Goal: Task Accomplishment & Management: Complete application form

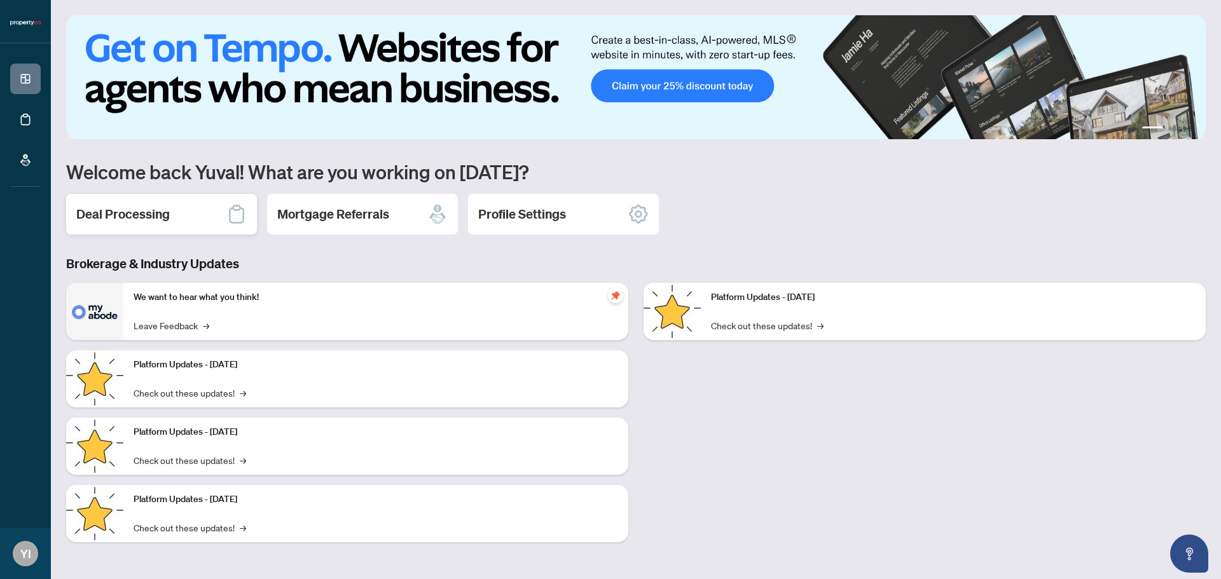
click at [198, 220] on div "Deal Processing" at bounding box center [161, 214] width 191 height 41
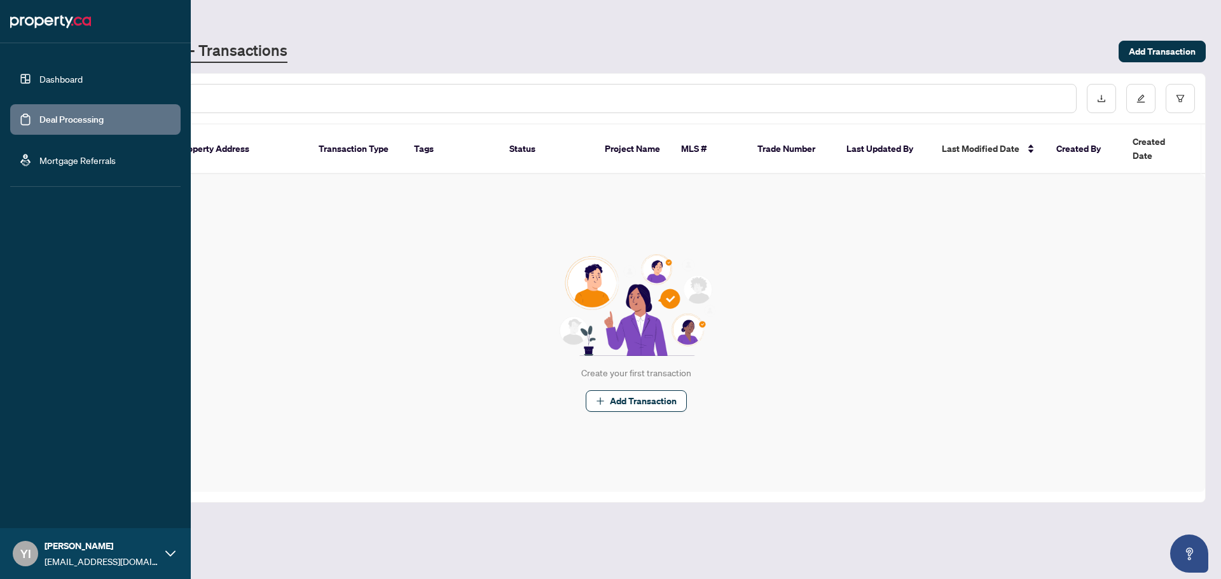
click at [39, 154] on link "Mortgage Referrals" at bounding box center [77, 159] width 76 height 11
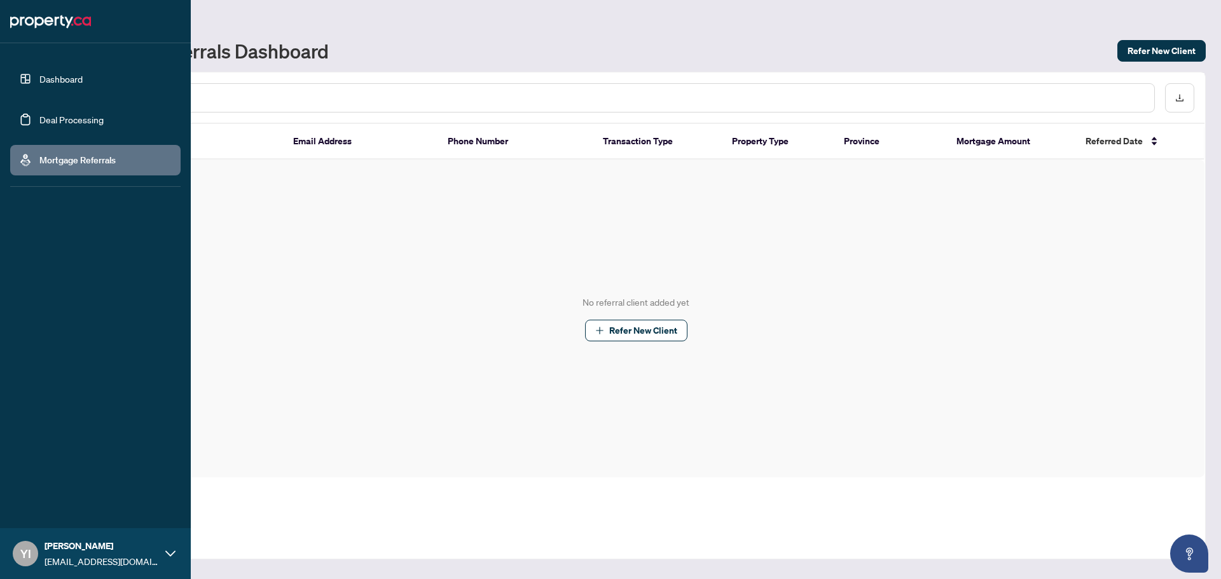
click at [83, 73] on link "Dashboard" at bounding box center [60, 78] width 43 height 11
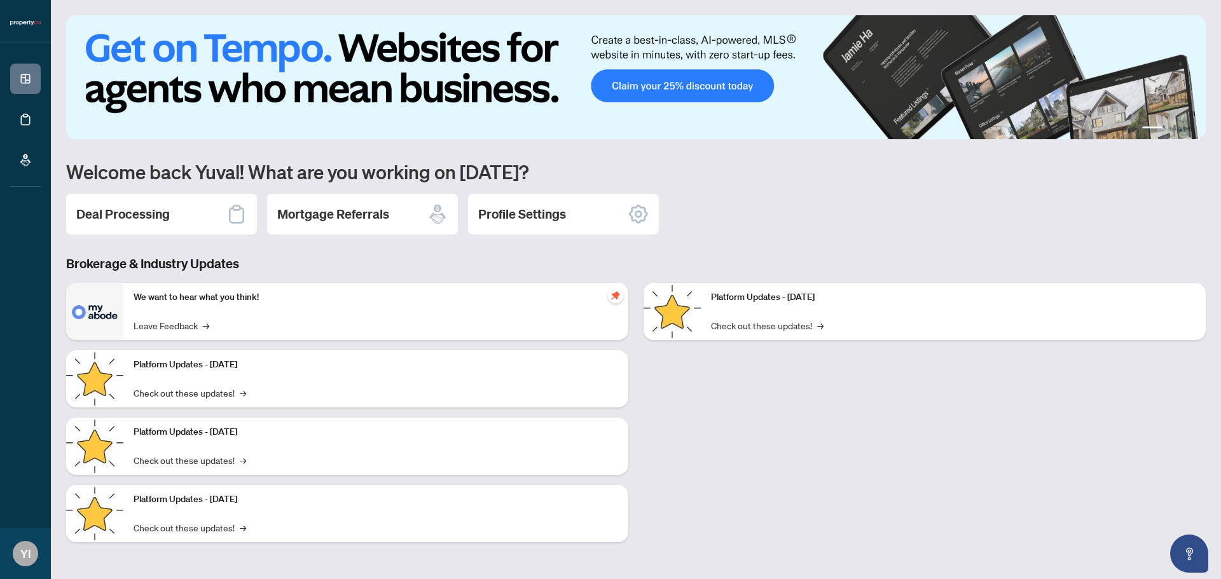
click at [200, 226] on div "Deal Processing" at bounding box center [161, 214] width 191 height 41
click at [218, 209] on div "Deal Processing" at bounding box center [161, 214] width 191 height 41
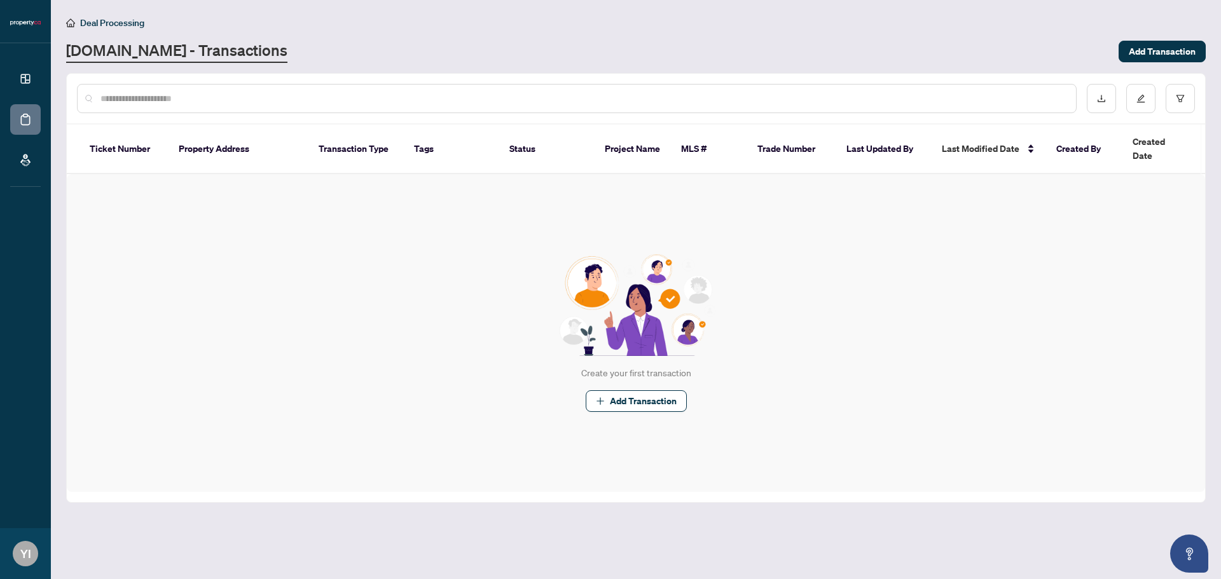
click at [219, 88] on div at bounding box center [576, 98] width 999 height 29
click at [198, 95] on input "text" at bounding box center [582, 99] width 965 height 14
click at [758, 481] on div "Ticket Number Property Address Transaction Type Tags Status Project Name MLS # …" at bounding box center [636, 314] width 1138 height 378
click at [666, 399] on div "Create your first transaction Add Transaction" at bounding box center [636, 333] width 1138 height 318
click at [661, 391] on span "Add Transaction" at bounding box center [643, 401] width 67 height 20
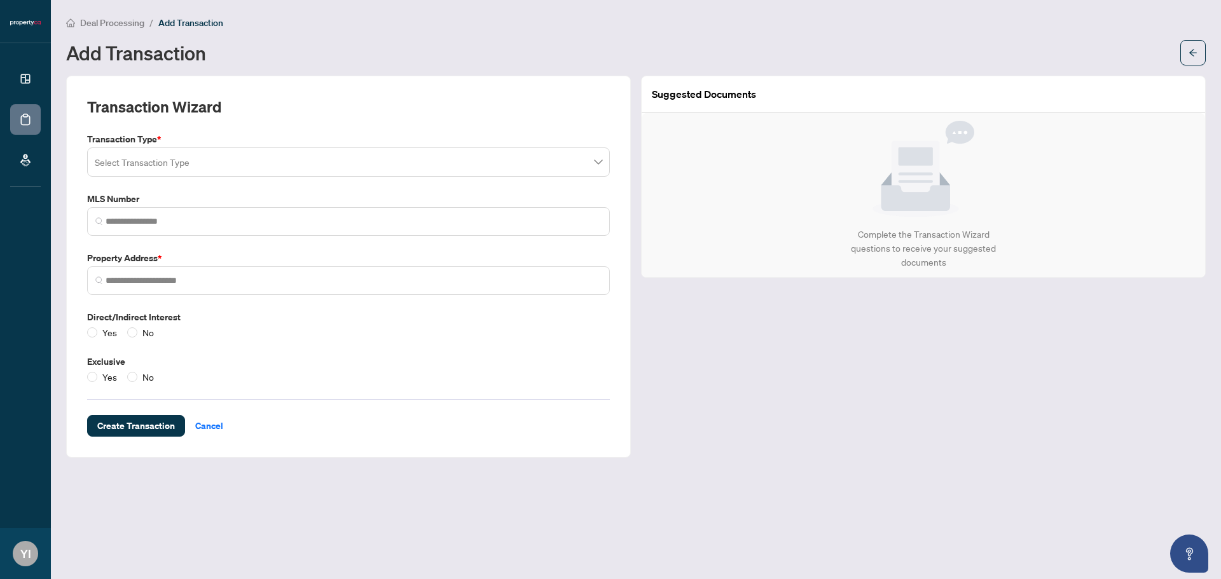
click at [0, 0] on link "Mortgage Referrals" at bounding box center [0, 0] width 0 height 0
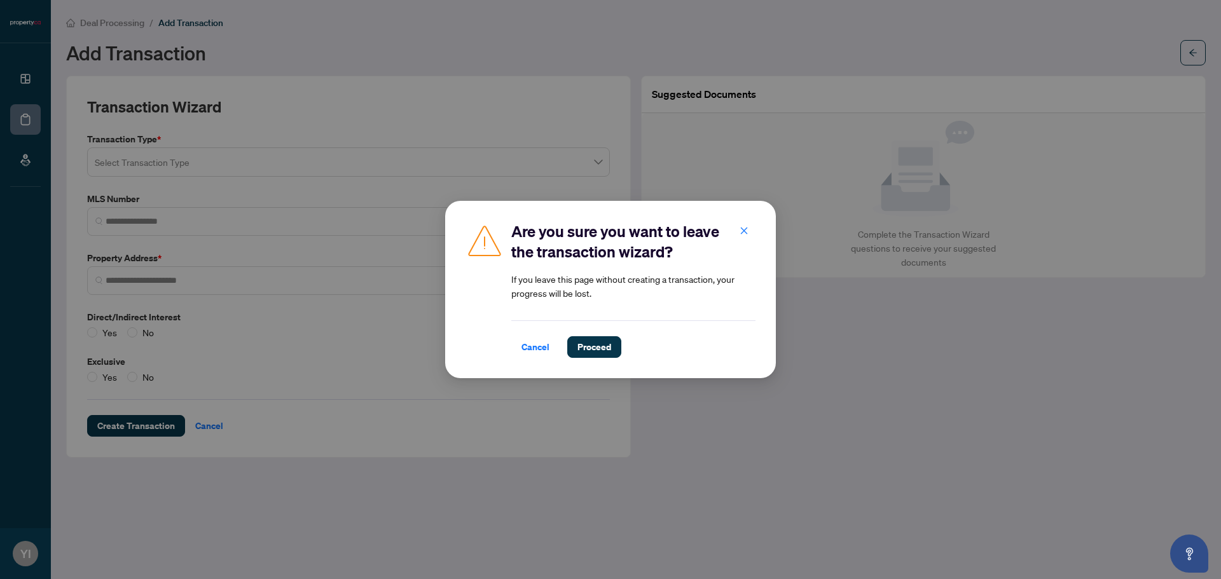
click at [543, 346] on span "Cancel" at bounding box center [535, 347] width 28 height 20
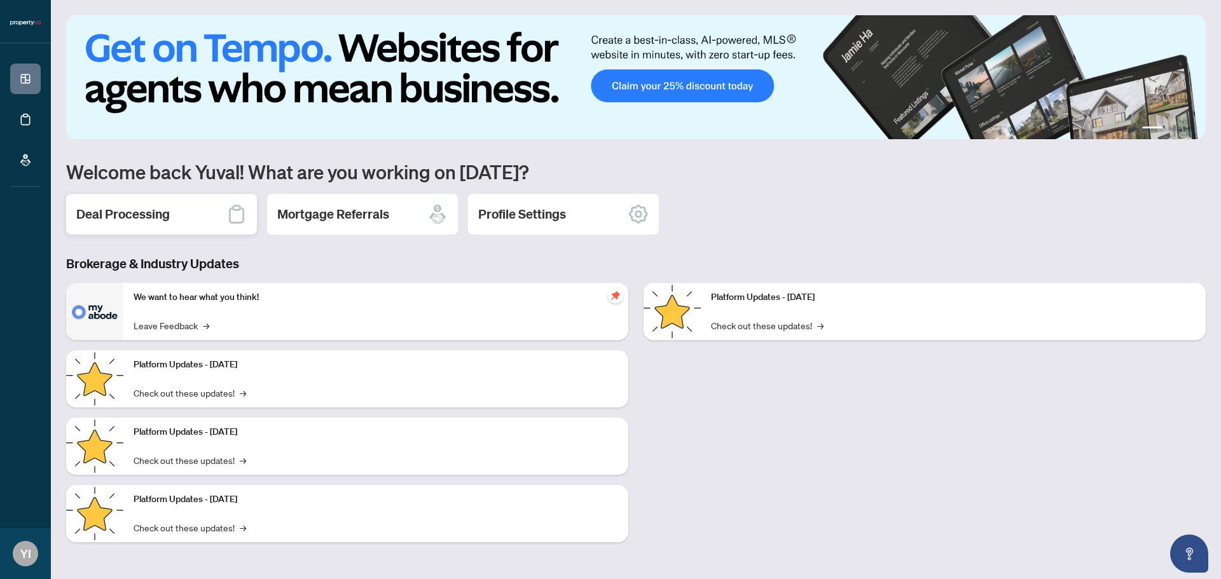
click at [177, 222] on div "Deal Processing" at bounding box center [161, 214] width 191 height 41
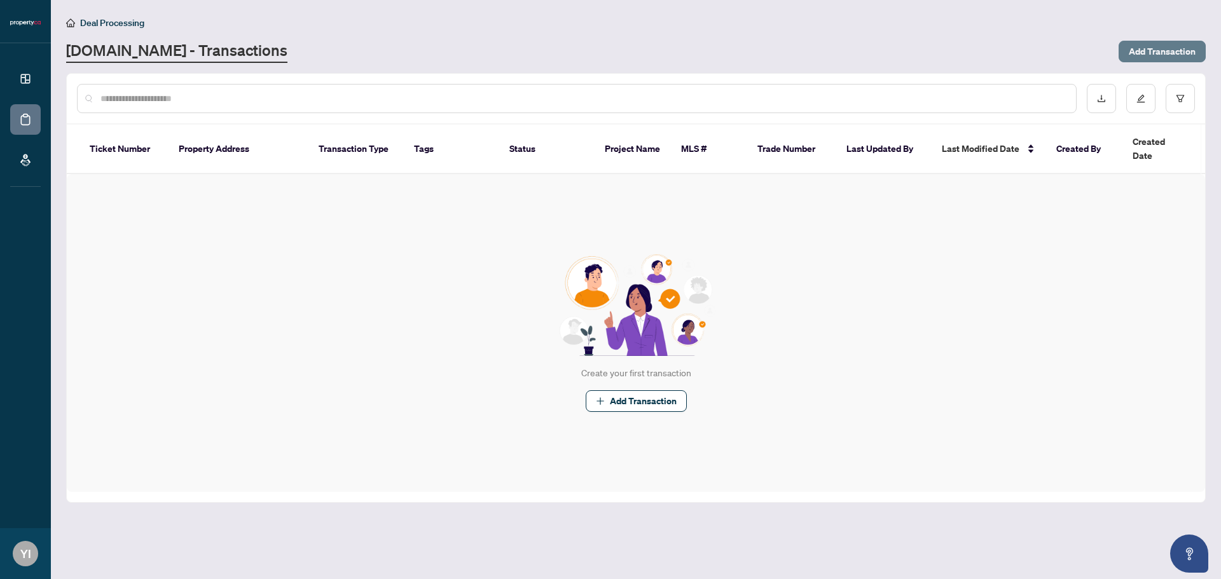
click at [1169, 51] on span "Add Transaction" at bounding box center [1162, 51] width 67 height 20
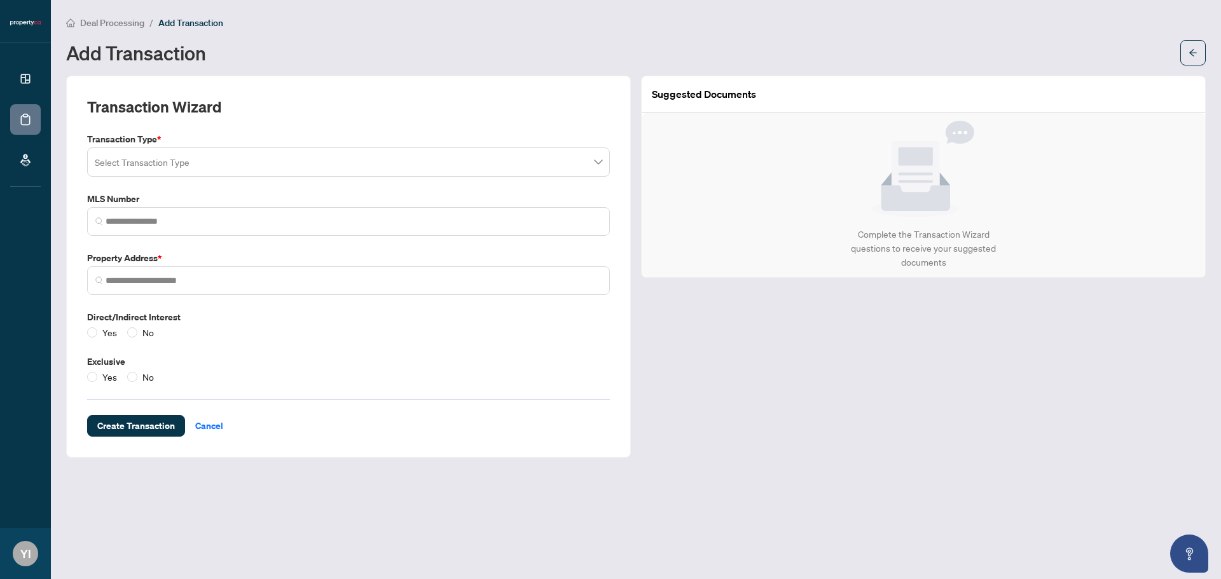
click at [191, 150] on input "search" at bounding box center [343, 164] width 496 height 28
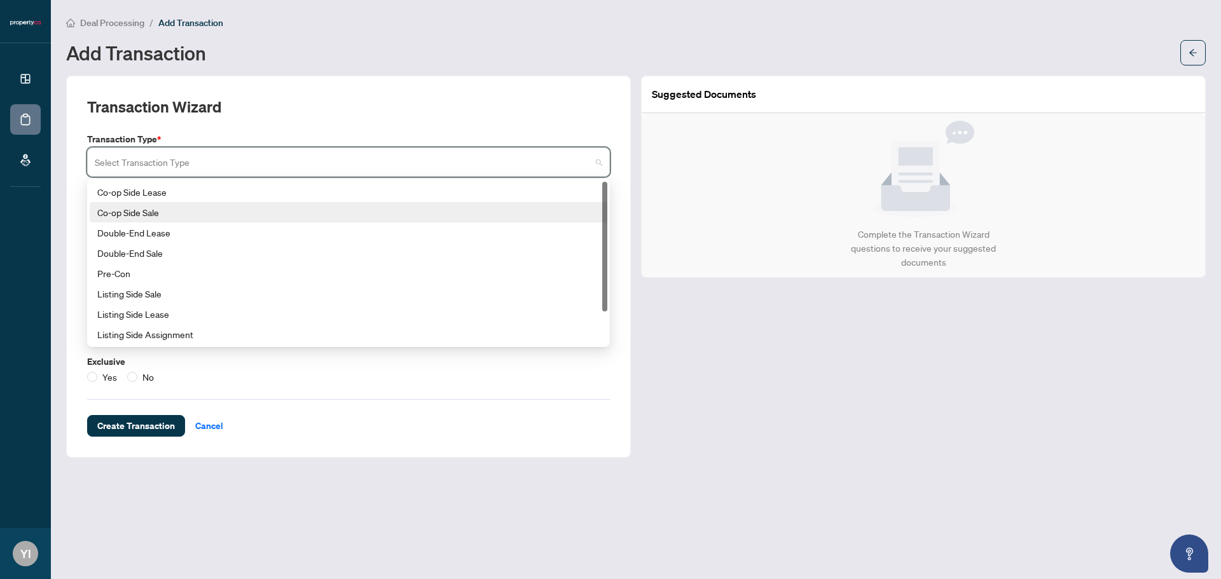
click at [182, 210] on div "Co-op Side Sale" at bounding box center [348, 212] width 502 height 14
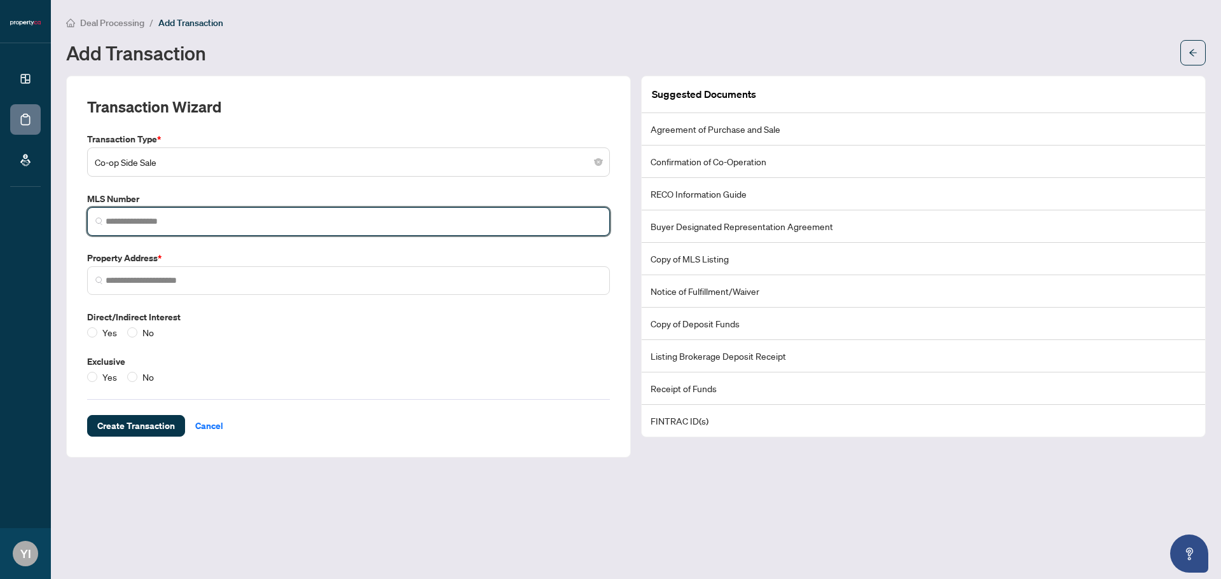
click at [285, 215] on input "search" at bounding box center [354, 221] width 496 height 13
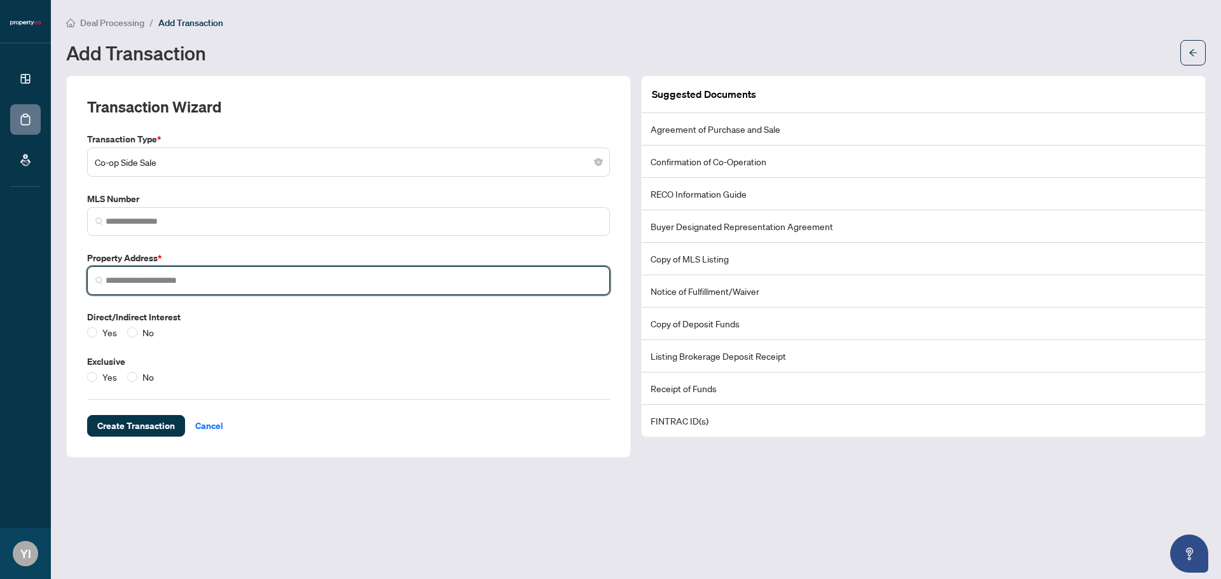
click at [178, 282] on input "search" at bounding box center [354, 280] width 496 height 13
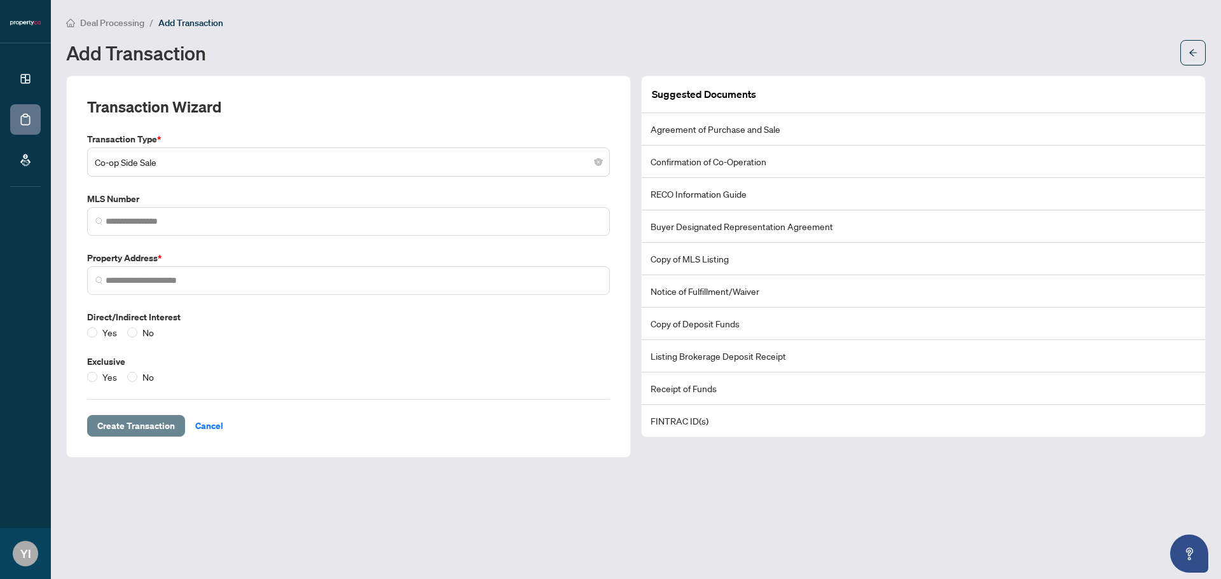
click at [138, 420] on span "Create Transaction" at bounding box center [136, 426] width 78 height 20
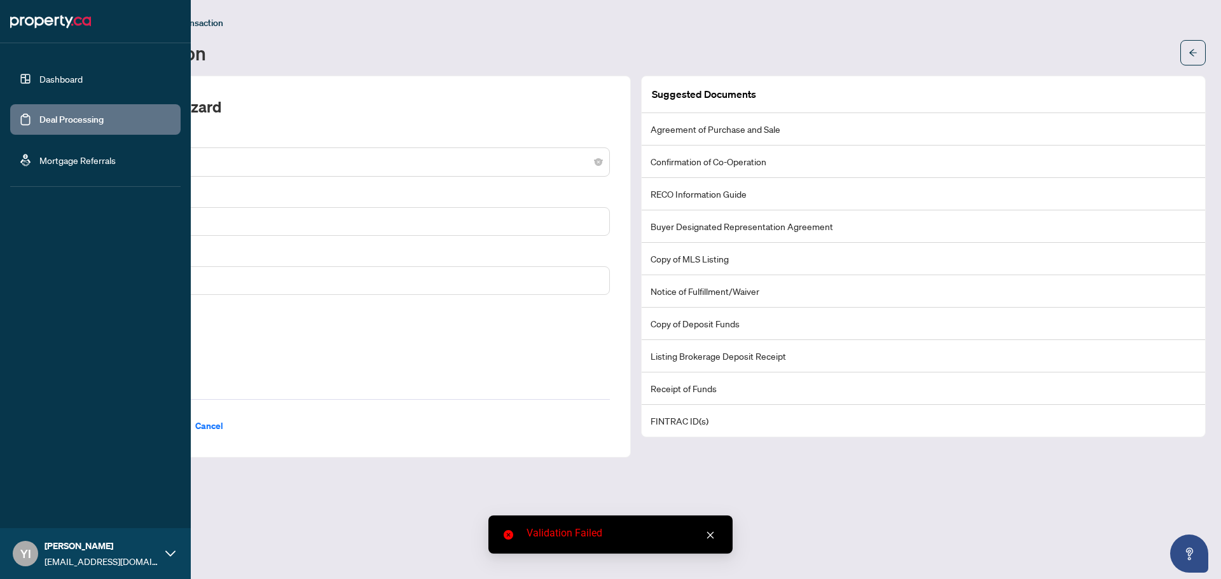
click at [39, 85] on link "Dashboard" at bounding box center [60, 78] width 43 height 11
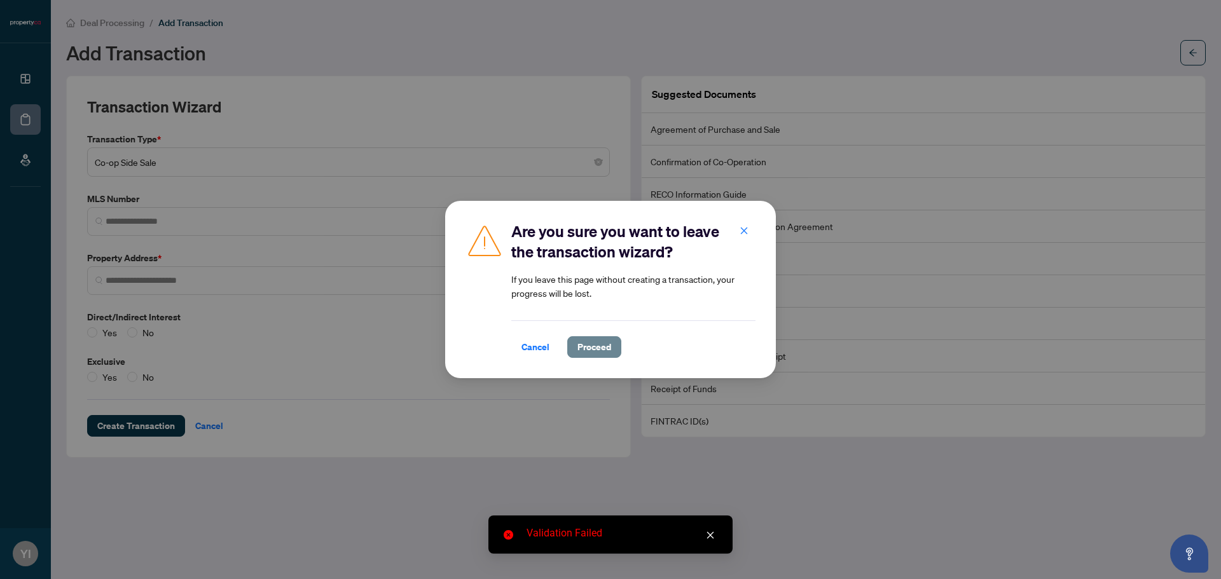
click at [591, 348] on span "Proceed" at bounding box center [594, 347] width 34 height 20
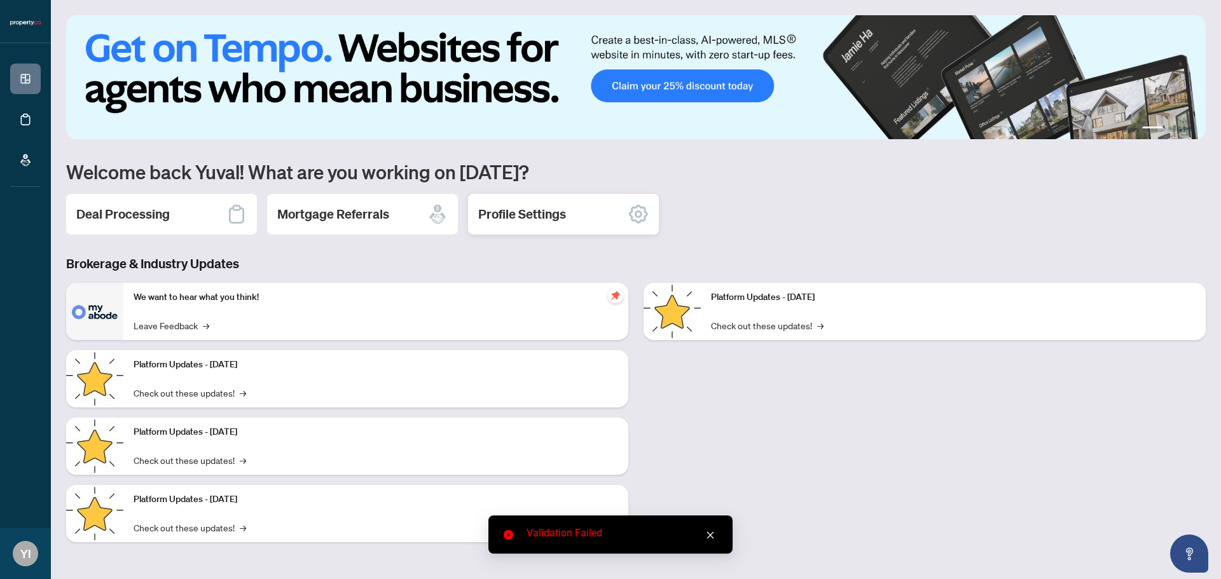
click at [549, 217] on h2 "Profile Settings" at bounding box center [522, 214] width 88 height 18
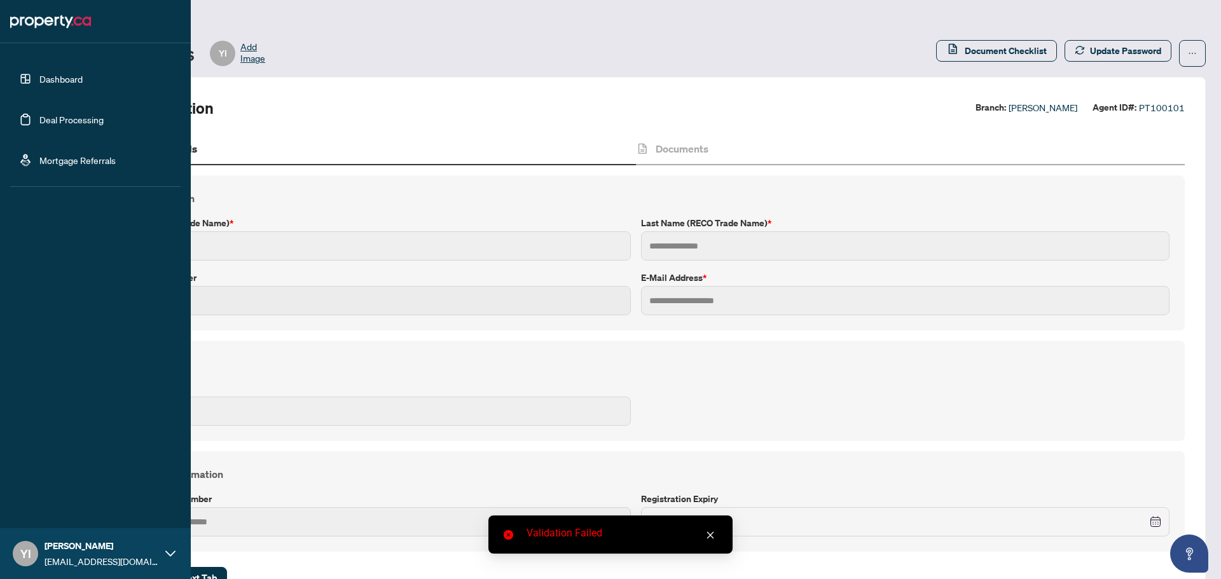
type input "*****"
type input "*******"
type input "**********"
type input "***"
click at [39, 114] on link "Deal Processing" at bounding box center [71, 119] width 64 height 11
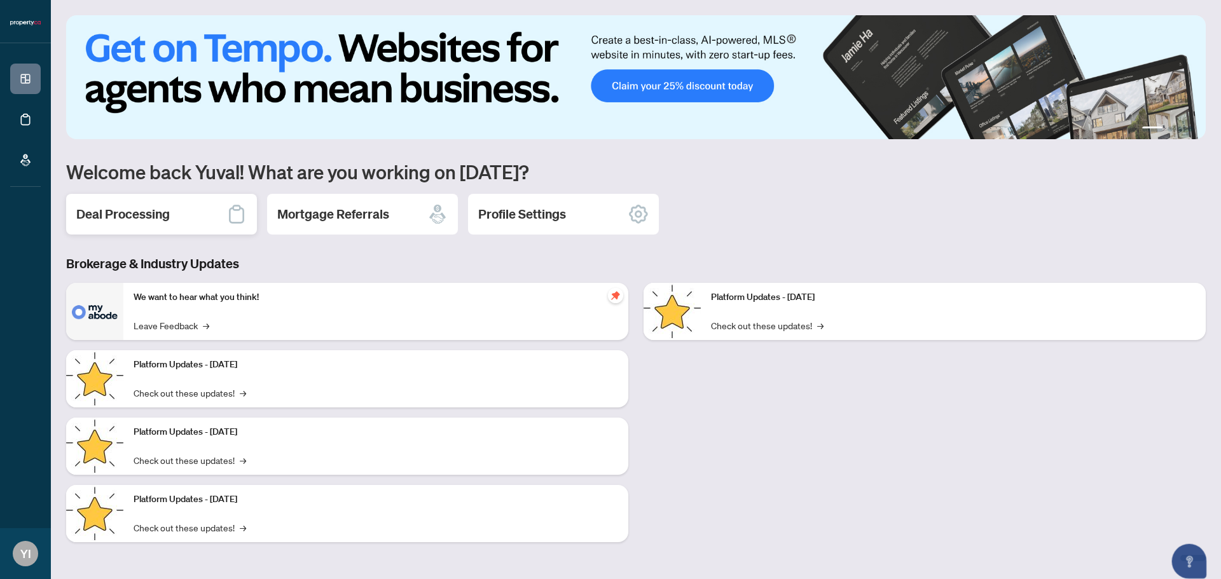
click at [228, 214] on icon at bounding box center [236, 214] width 20 height 20
click at [243, 226] on div "Deal Processing" at bounding box center [161, 214] width 191 height 41
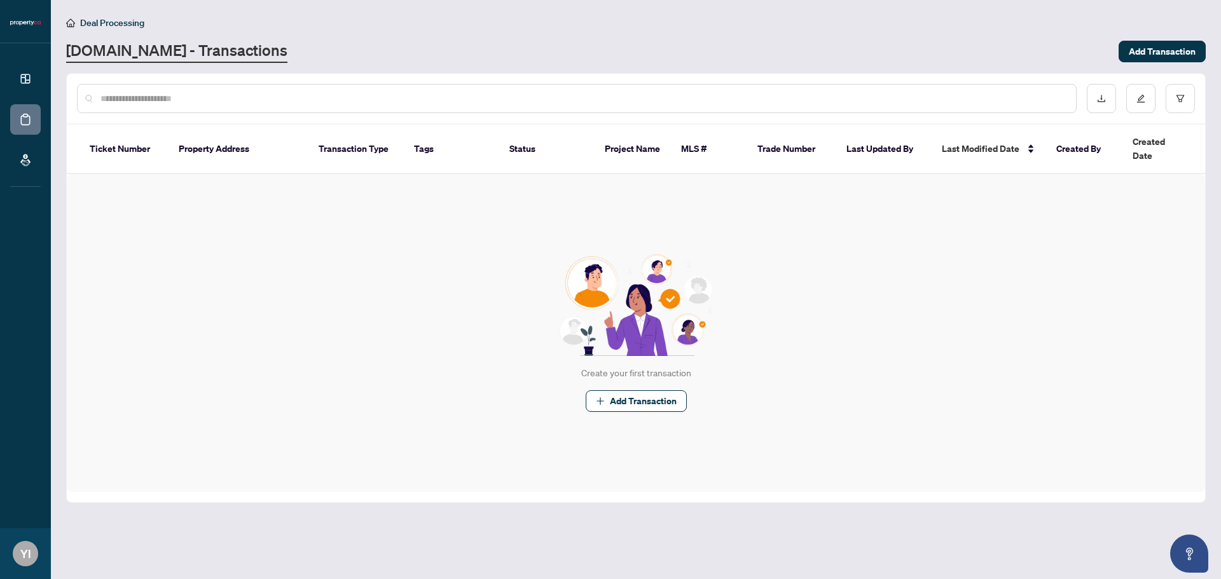
click at [263, 143] on th "Property Address" at bounding box center [238, 150] width 140 height 50
